Goal: Task Accomplishment & Management: Manage account settings

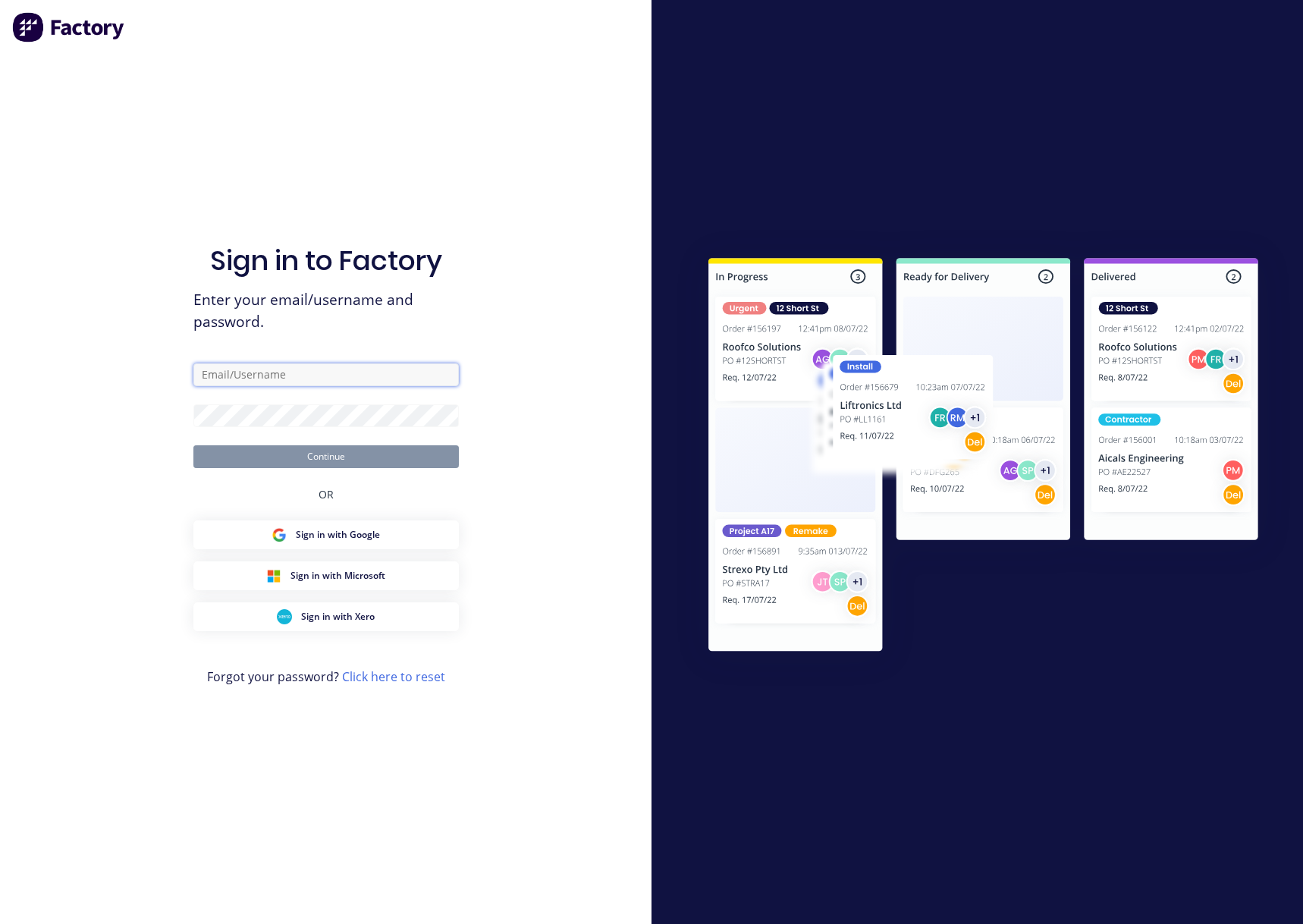
type input "[PERSON_NAME][EMAIL_ADDRESS][DOMAIN_NAME]"
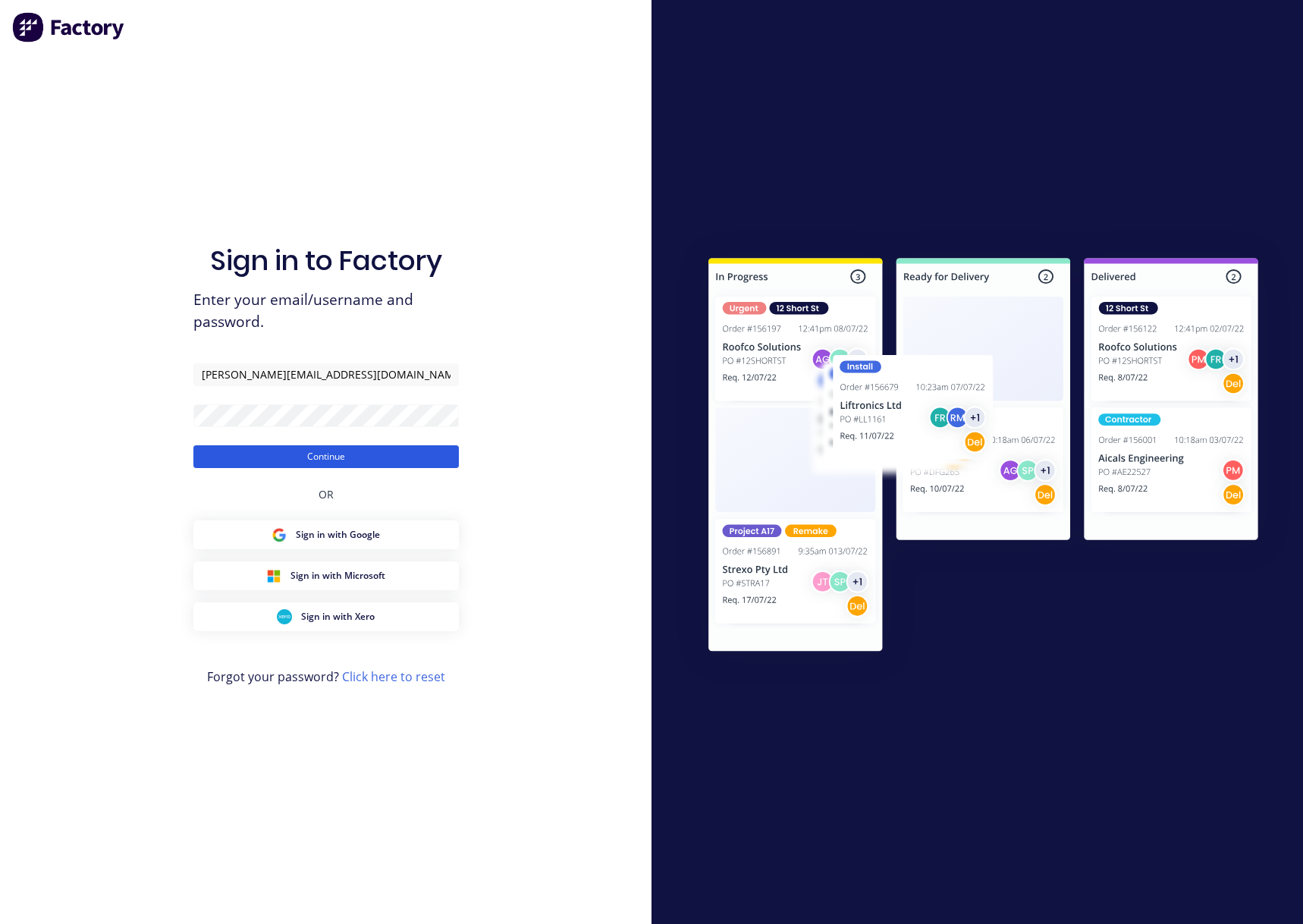
click at [294, 459] on button "Continue" at bounding box center [327, 457] width 266 height 22
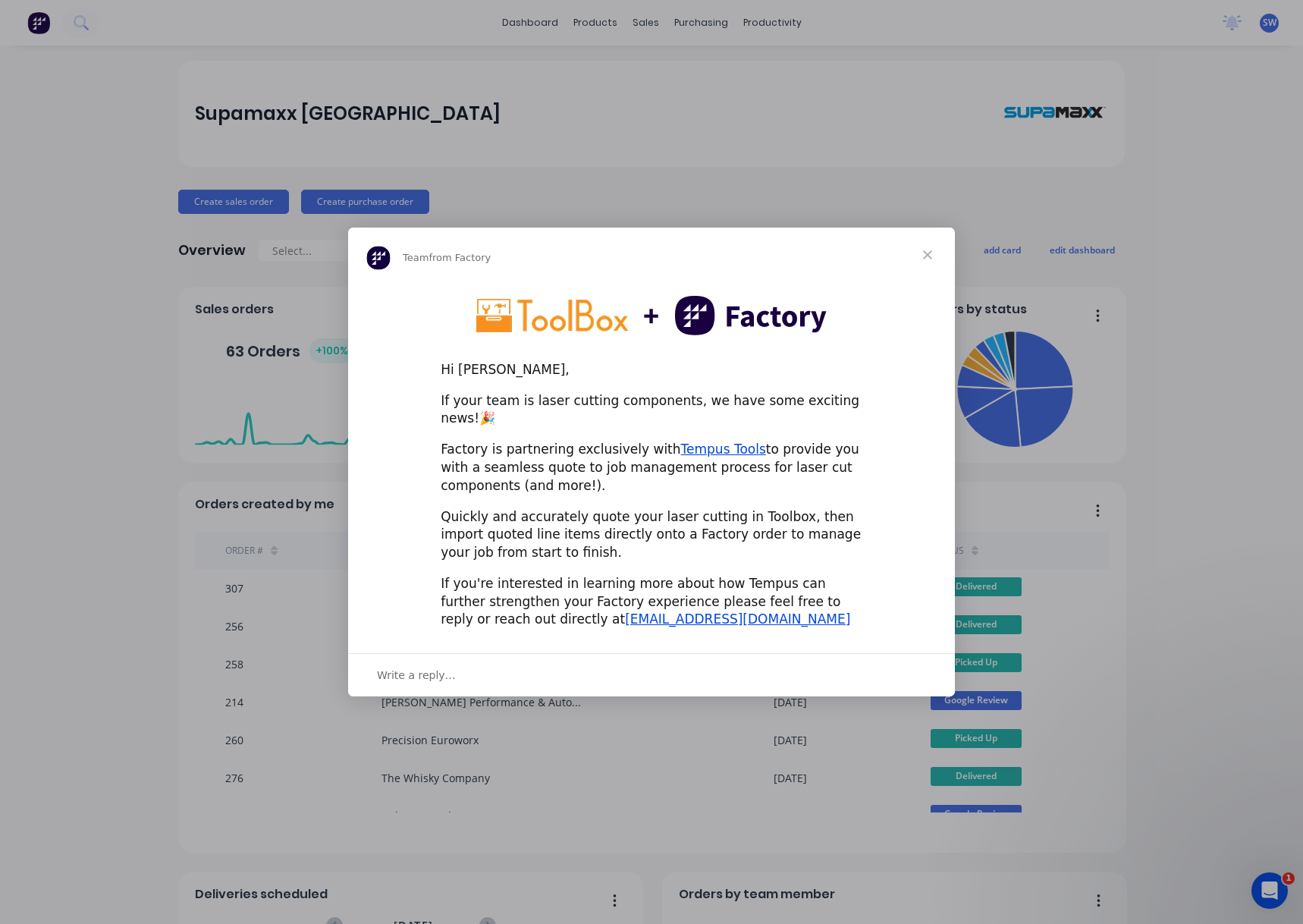
click at [930, 257] on span "Close" at bounding box center [928, 255] width 54 height 54
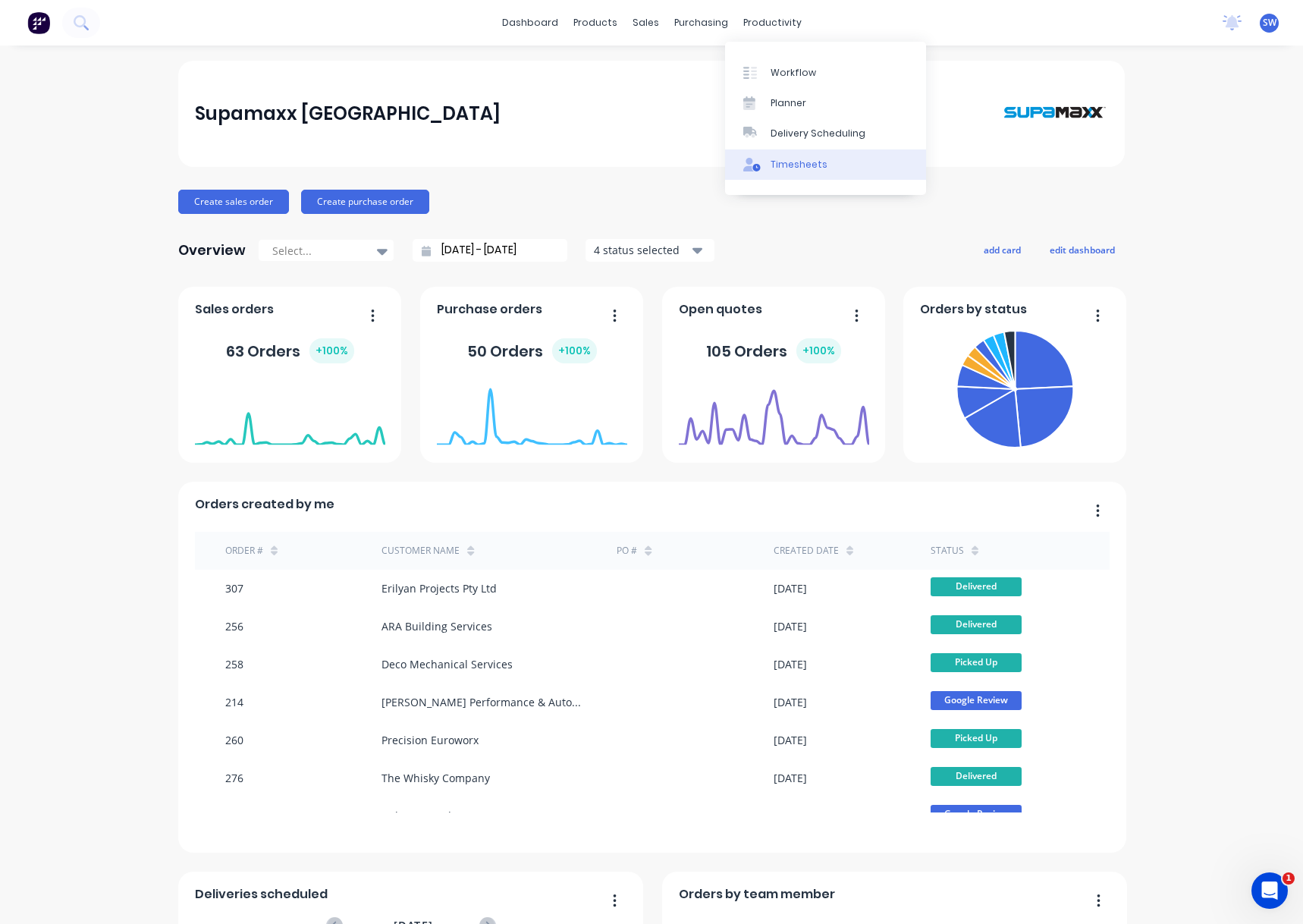
click at [852, 172] on link "Timesheets" at bounding box center [826, 165] width 201 height 30
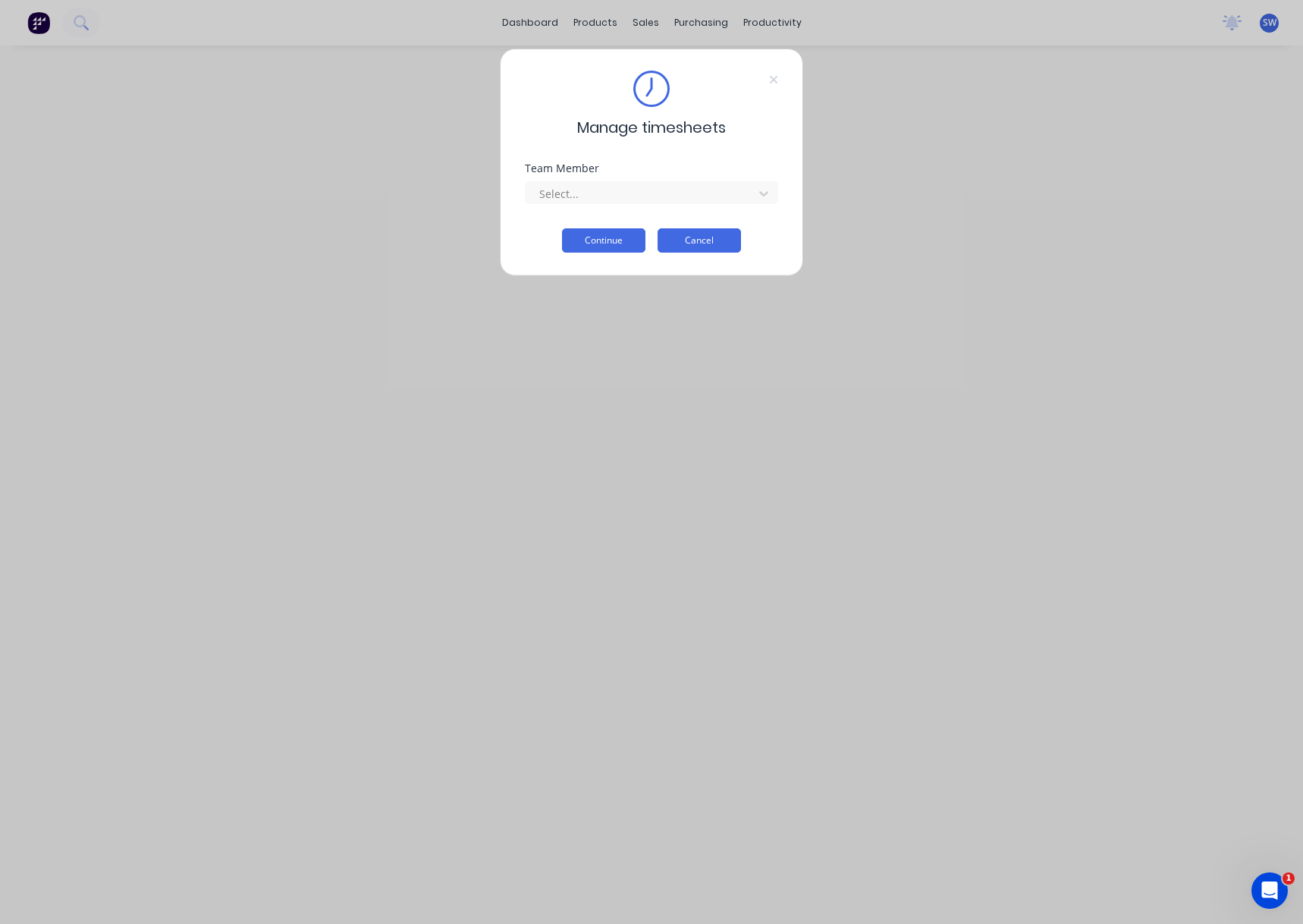
click at [683, 240] on button "Cancel" at bounding box center [698, 241] width 83 height 24
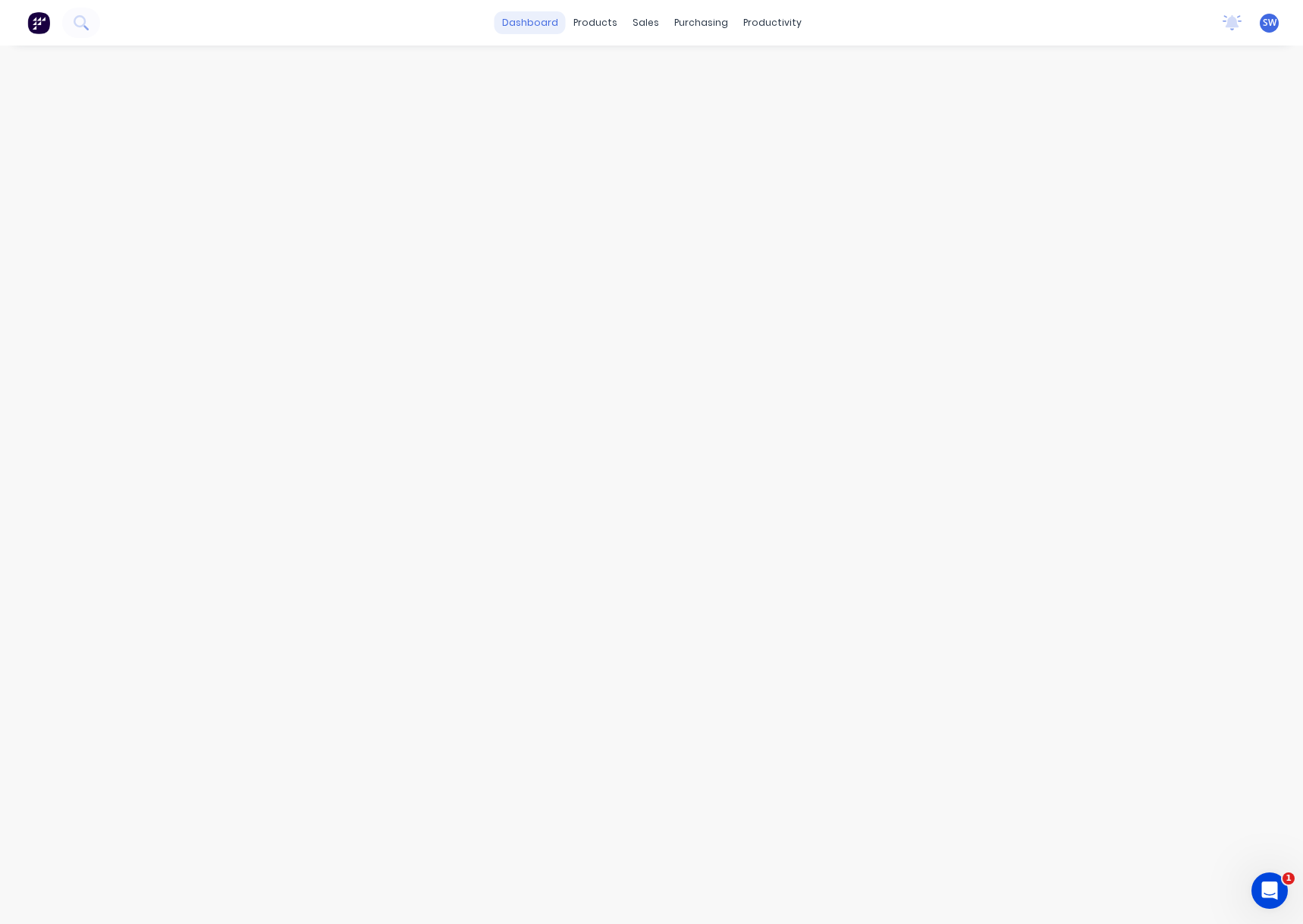
click at [543, 31] on link "dashboard" at bounding box center [530, 22] width 71 height 22
